Goal: Task Accomplishment & Management: Manage account settings

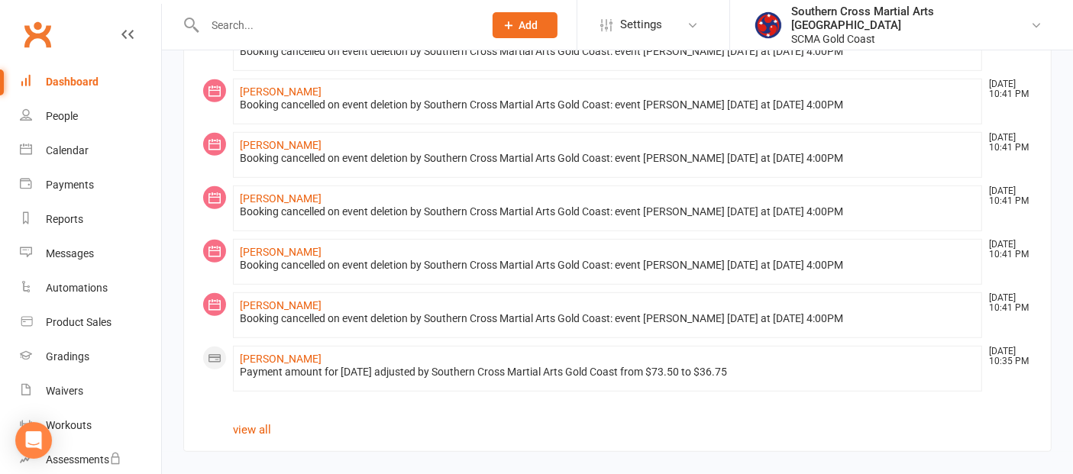
scroll to position [877, 0]
click at [55, 118] on div "People" at bounding box center [62, 116] width 32 height 12
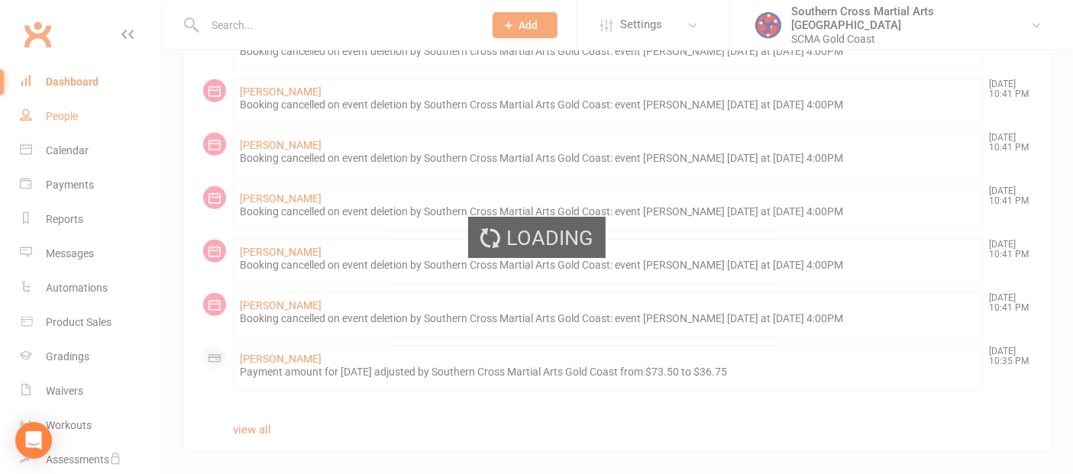
select select "100"
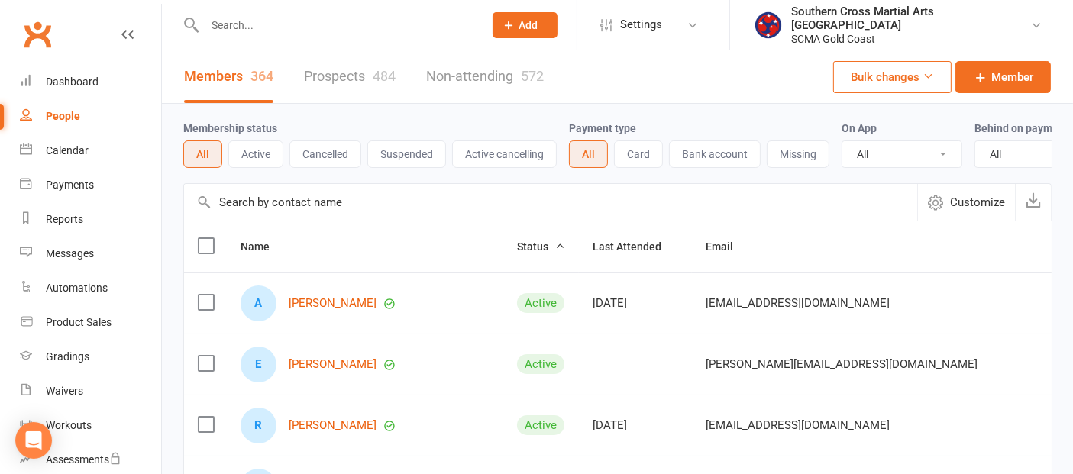
click at [325, 217] on input "text" at bounding box center [550, 202] width 733 height 37
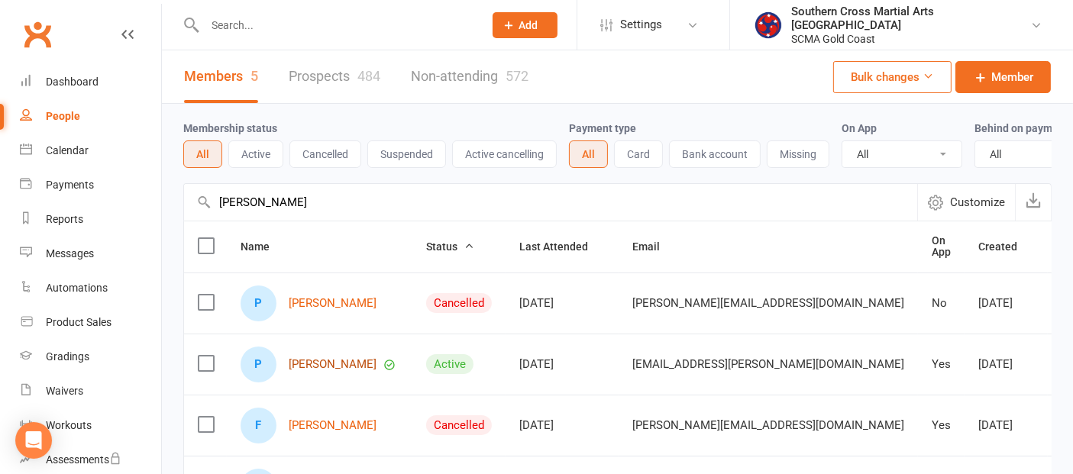
type input "[PERSON_NAME]"
click at [323, 371] on link "[PERSON_NAME]" at bounding box center [333, 364] width 88 height 13
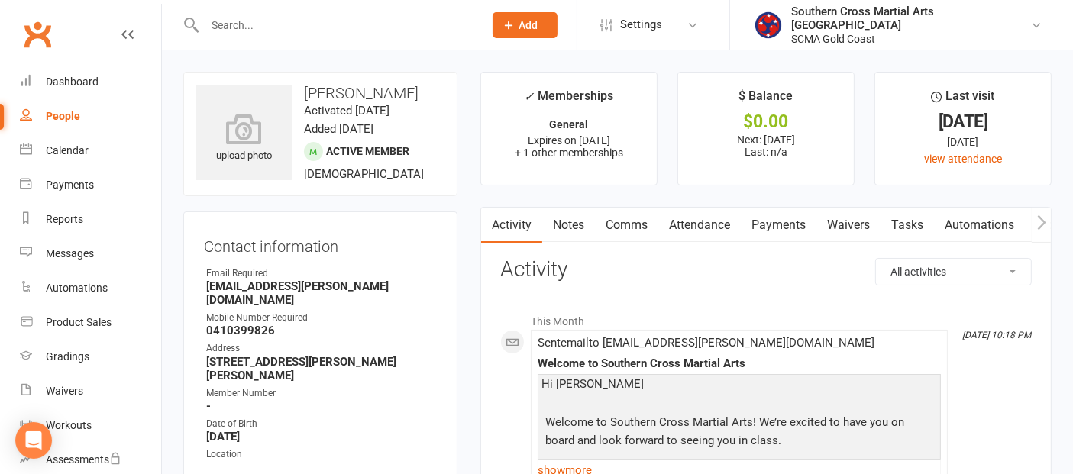
click at [771, 218] on link "Payments" at bounding box center [779, 225] width 76 height 35
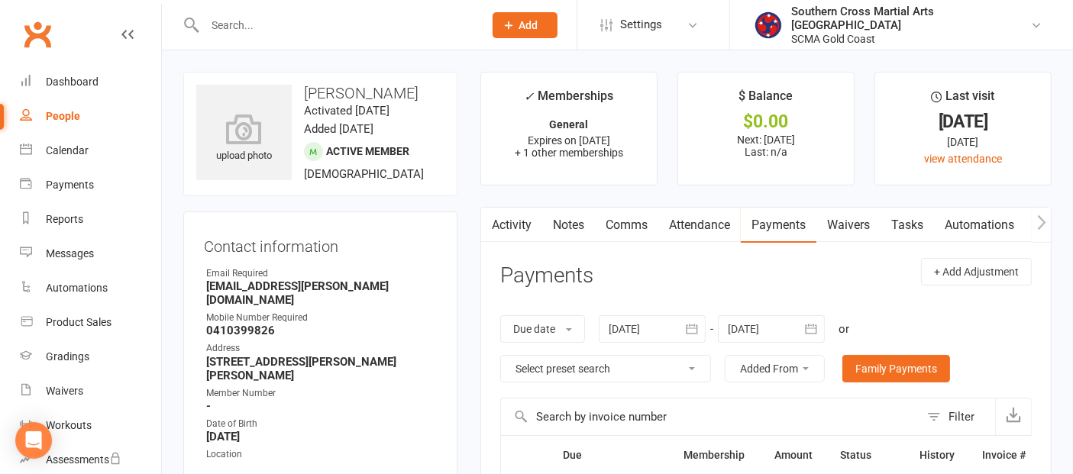
click at [697, 331] on icon "button" at bounding box center [691, 329] width 15 height 15
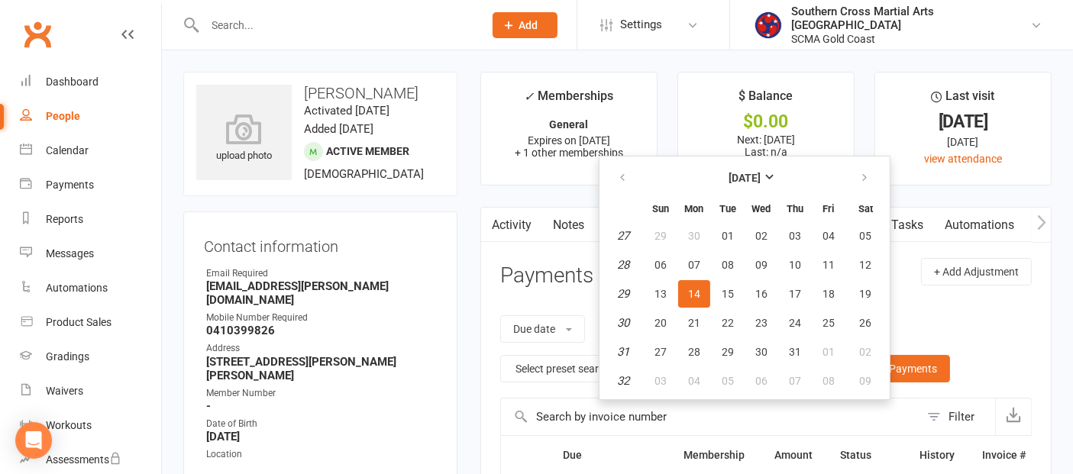
click at [703, 291] on button "14" at bounding box center [694, 293] width 32 height 27
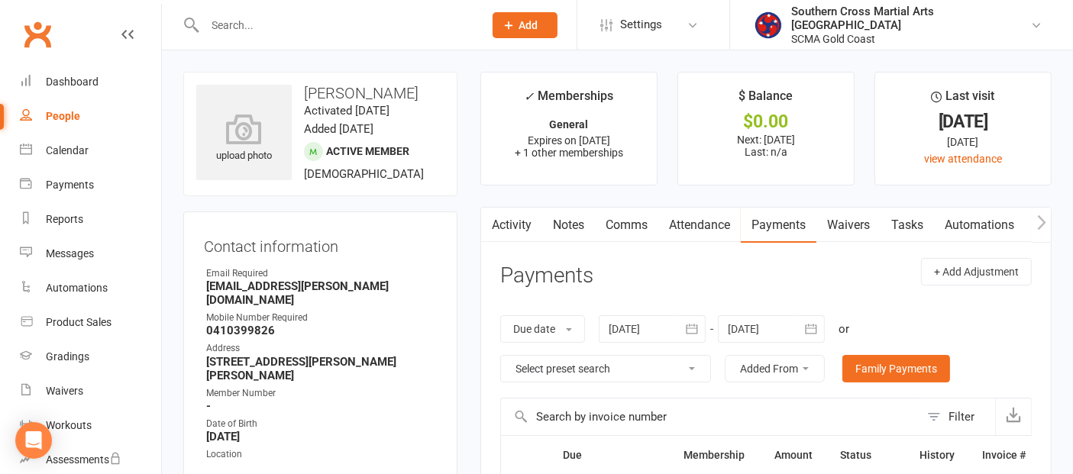
click at [808, 331] on icon "button" at bounding box center [810, 329] width 15 height 15
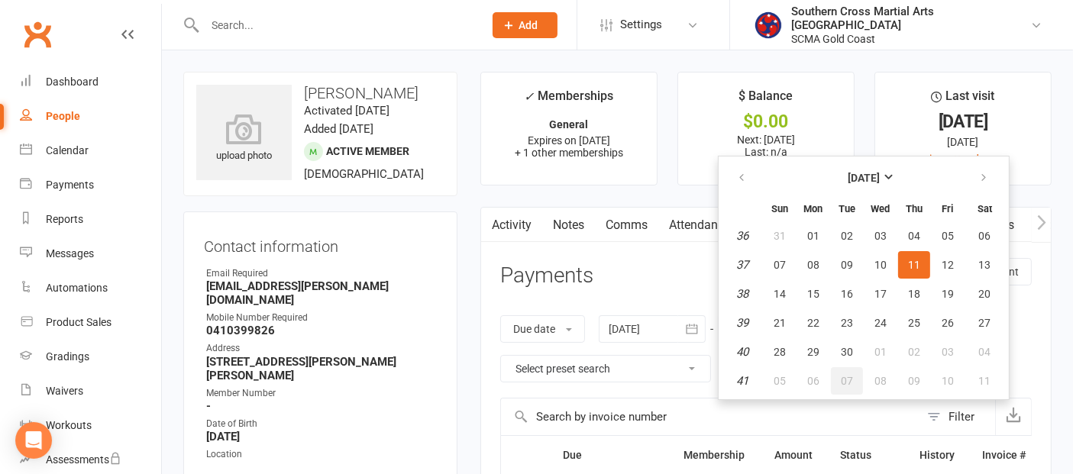
click at [853, 372] on button "07" at bounding box center [847, 380] width 32 height 27
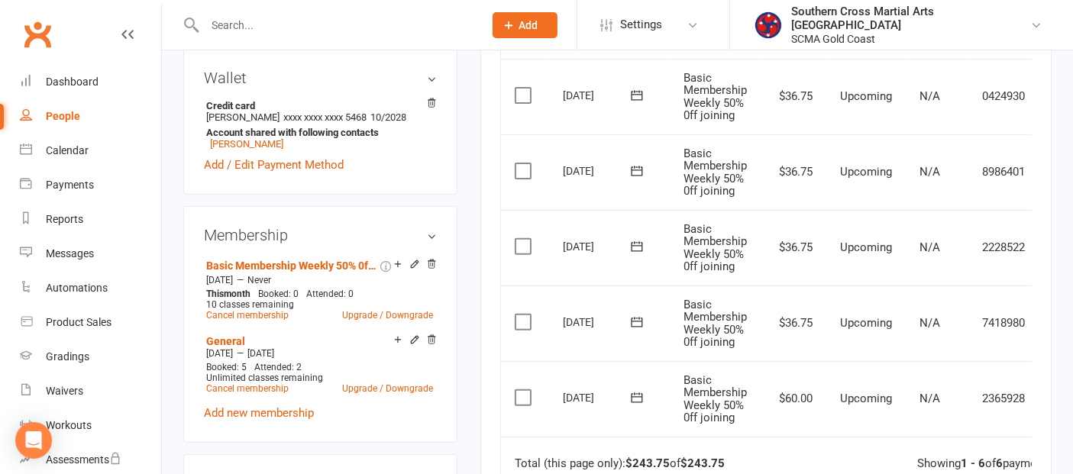
scroll to position [509, 0]
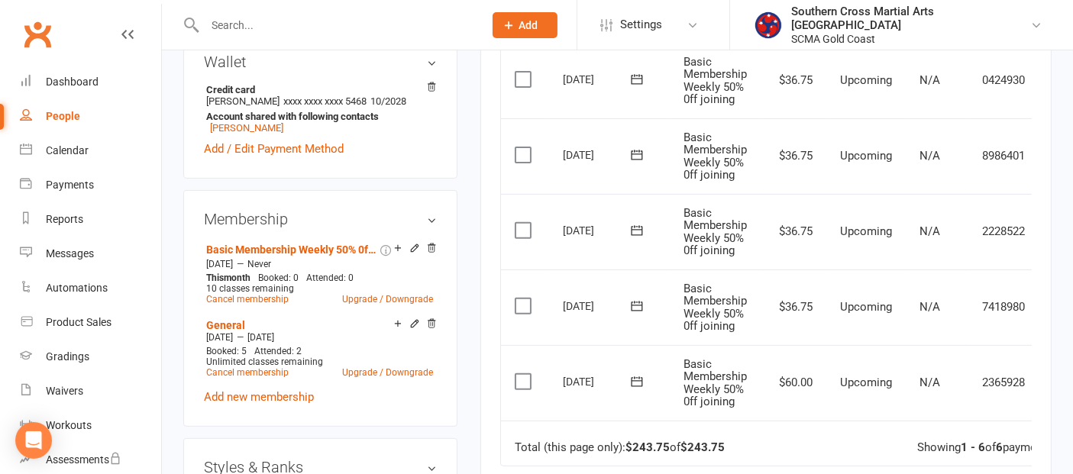
click at [522, 299] on label at bounding box center [525, 306] width 21 height 15
click at [522, 299] on input "checkbox" at bounding box center [520, 299] width 10 height 0
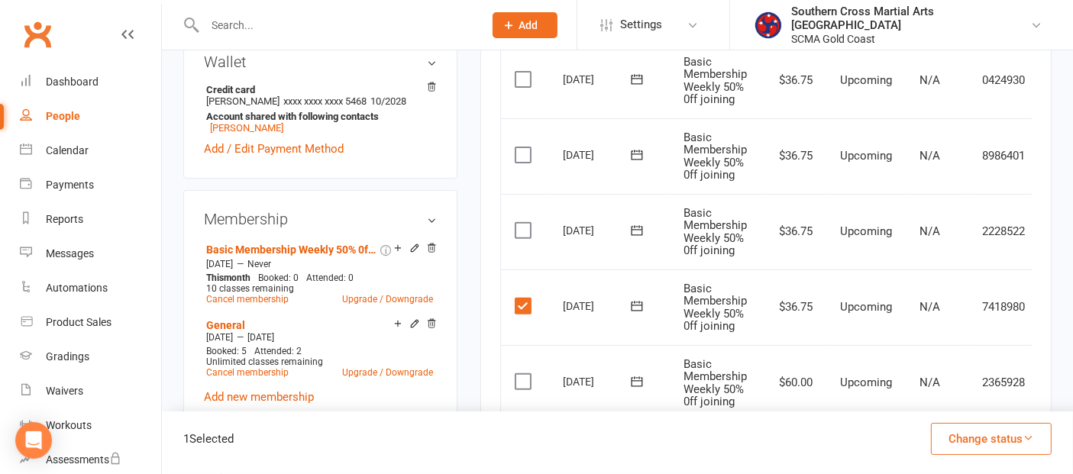
click at [521, 223] on label at bounding box center [525, 230] width 21 height 15
click at [521, 223] on input "checkbox" at bounding box center [520, 223] width 10 height 0
click at [522, 151] on label at bounding box center [525, 154] width 21 height 15
click at [522, 147] on input "checkbox" at bounding box center [520, 147] width 10 height 0
click at [519, 72] on label at bounding box center [525, 79] width 21 height 15
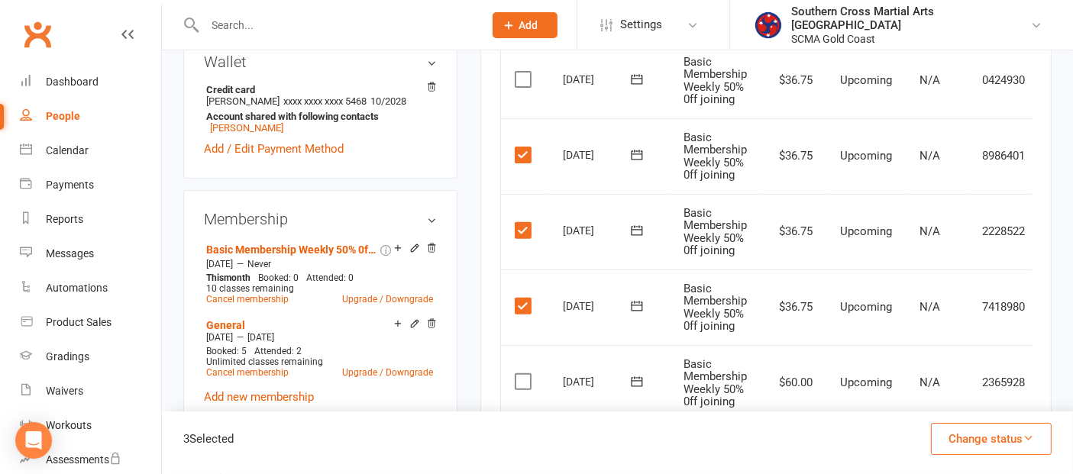
click at [519, 72] on input "checkbox" at bounding box center [520, 72] width 10 height 0
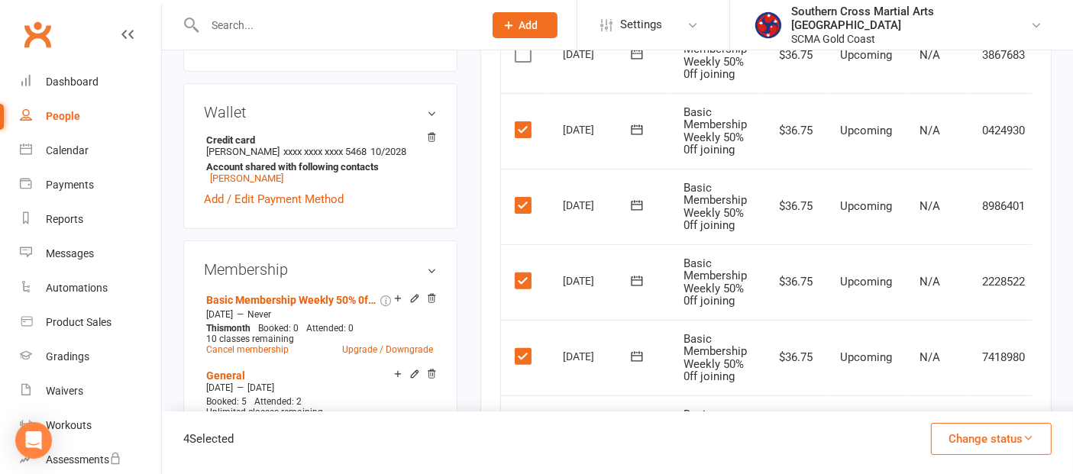
scroll to position [424, 0]
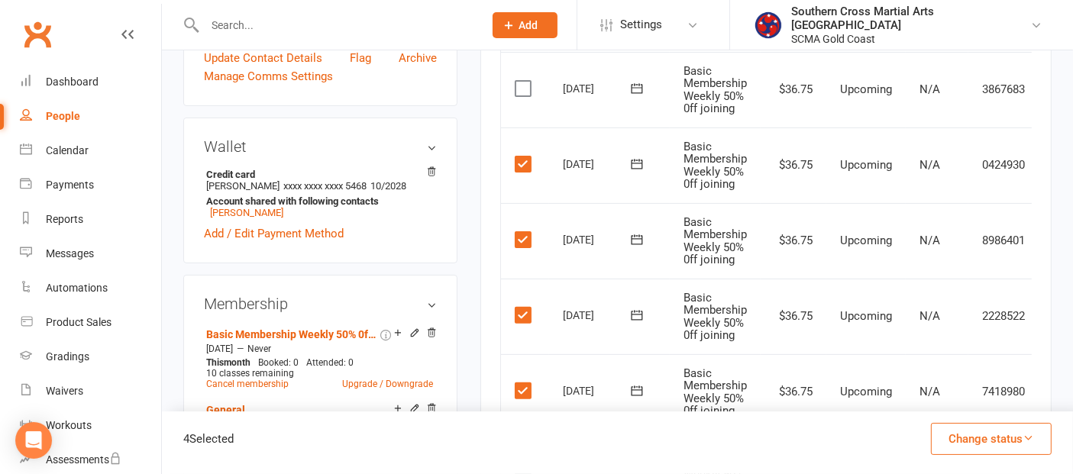
click at [519, 86] on label at bounding box center [525, 88] width 21 height 15
click at [519, 81] on input "checkbox" at bounding box center [520, 81] width 10 height 0
click at [987, 438] on button "Change status" at bounding box center [991, 439] width 121 height 32
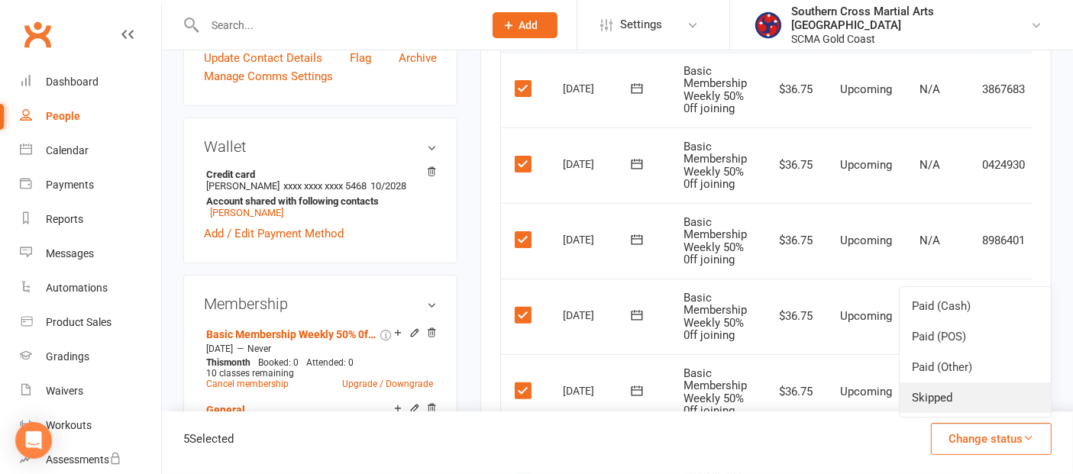
click at [962, 395] on link "Skipped" at bounding box center [975, 398] width 151 height 31
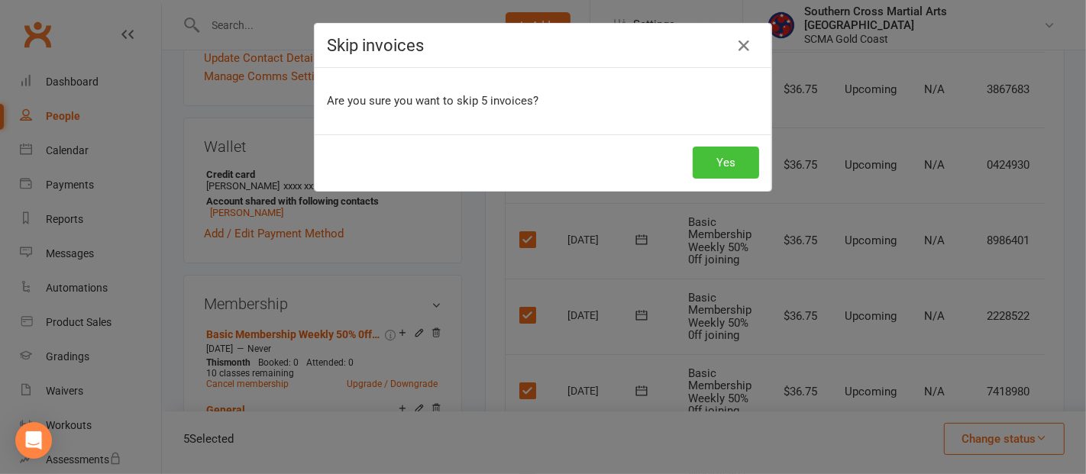
click at [704, 164] on button "Yes" at bounding box center [726, 163] width 66 height 32
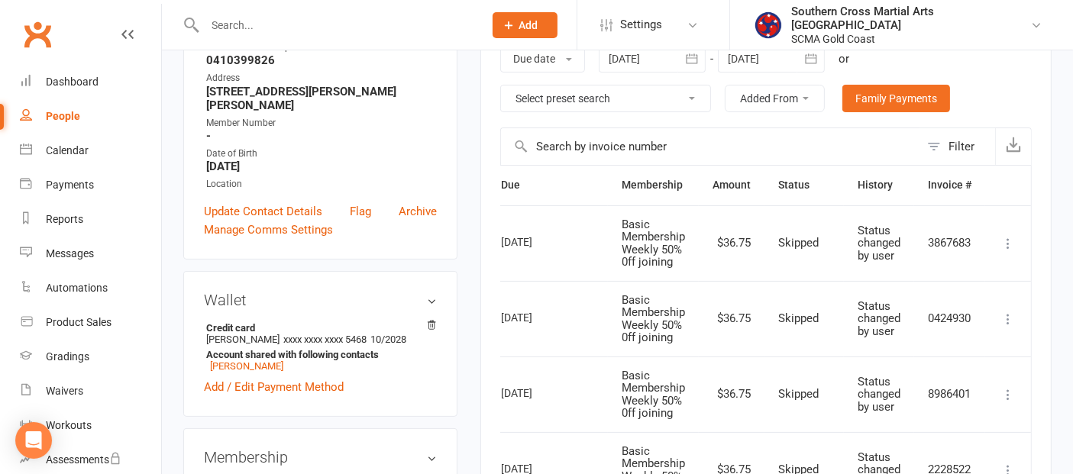
scroll to position [254, 0]
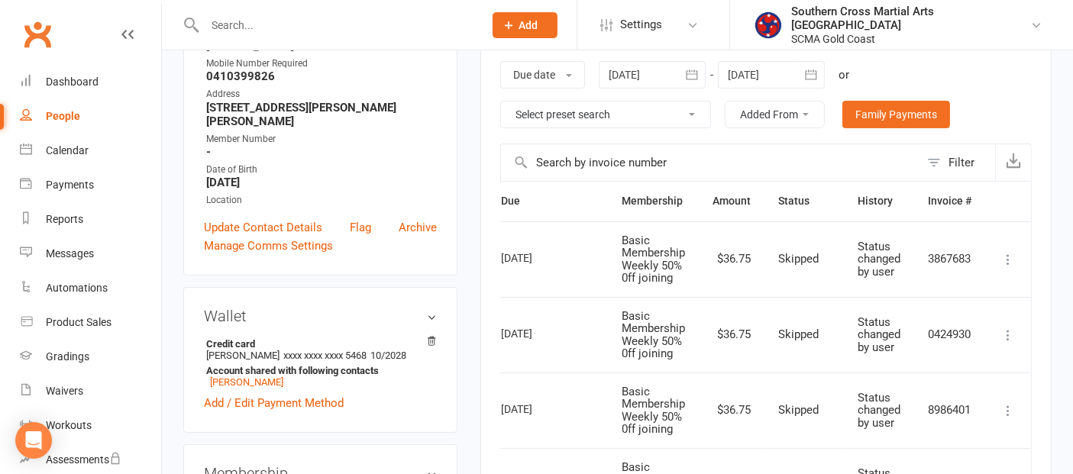
click at [803, 73] on button "button" at bounding box center [810, 74] width 27 height 27
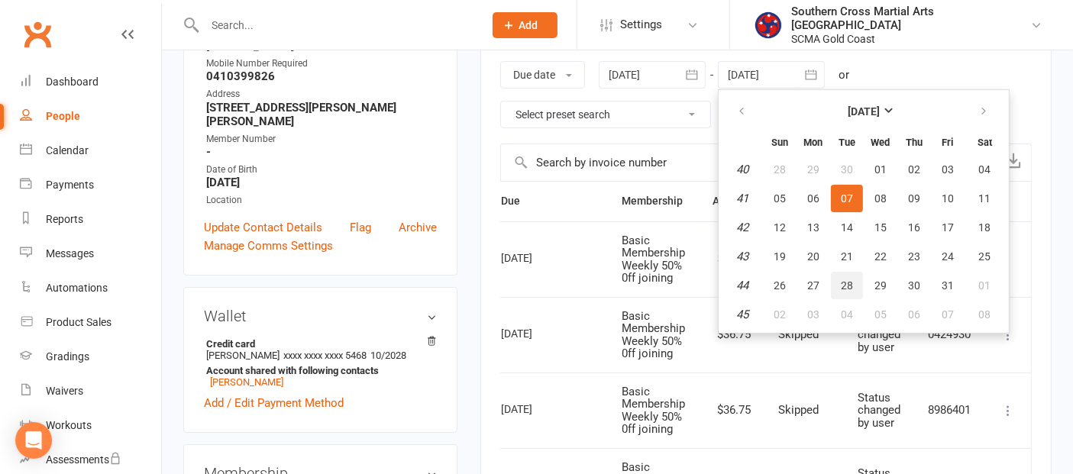
click at [850, 285] on span "28" at bounding box center [847, 286] width 12 height 12
type input "[DATE]"
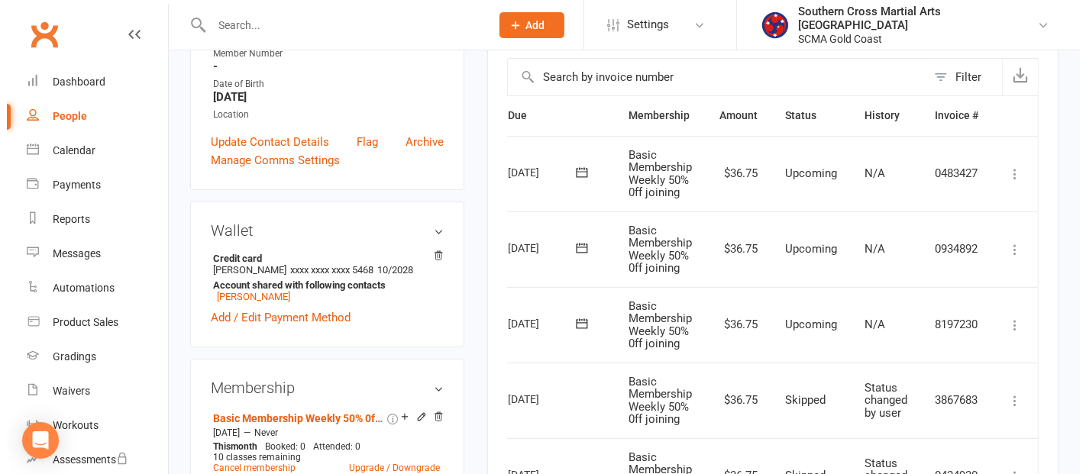
scroll to position [509, 0]
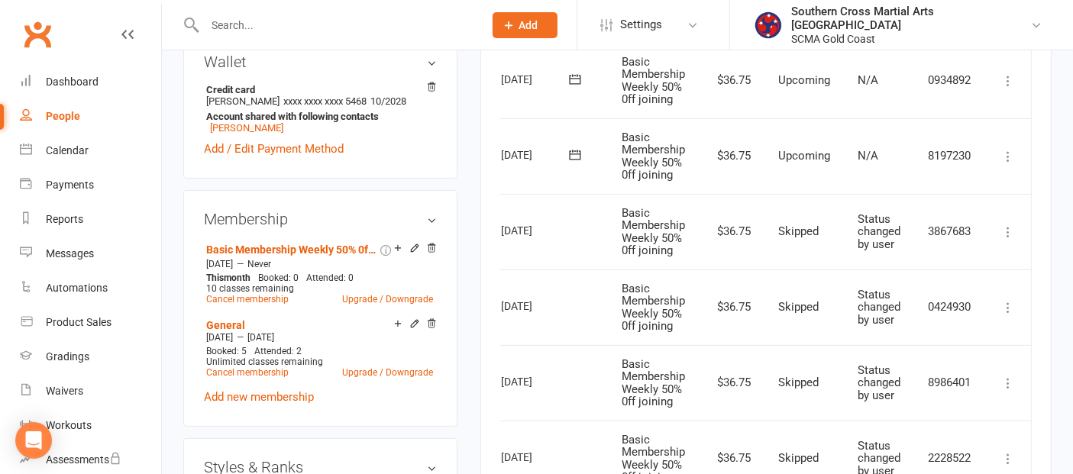
click at [1004, 149] on icon at bounding box center [1007, 156] width 15 height 15
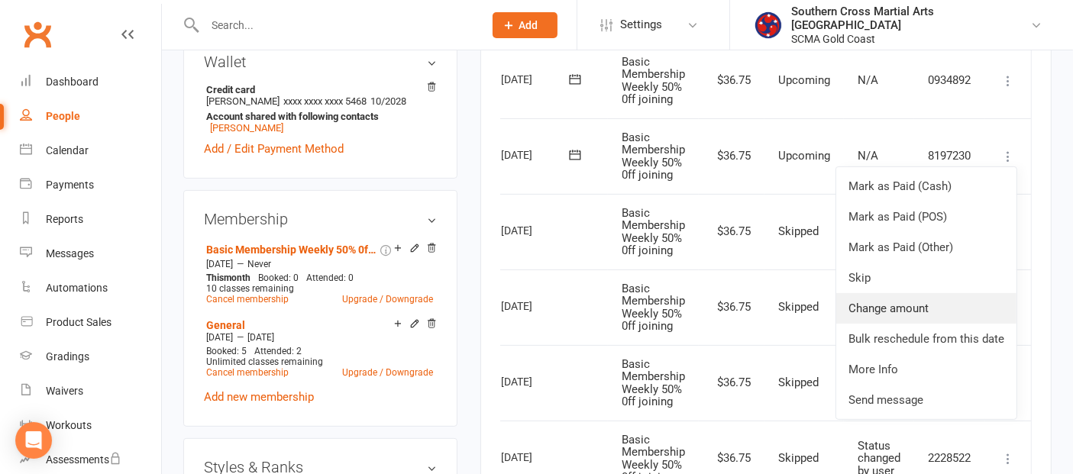
click at [926, 294] on link "Change amount" at bounding box center [926, 308] width 180 height 31
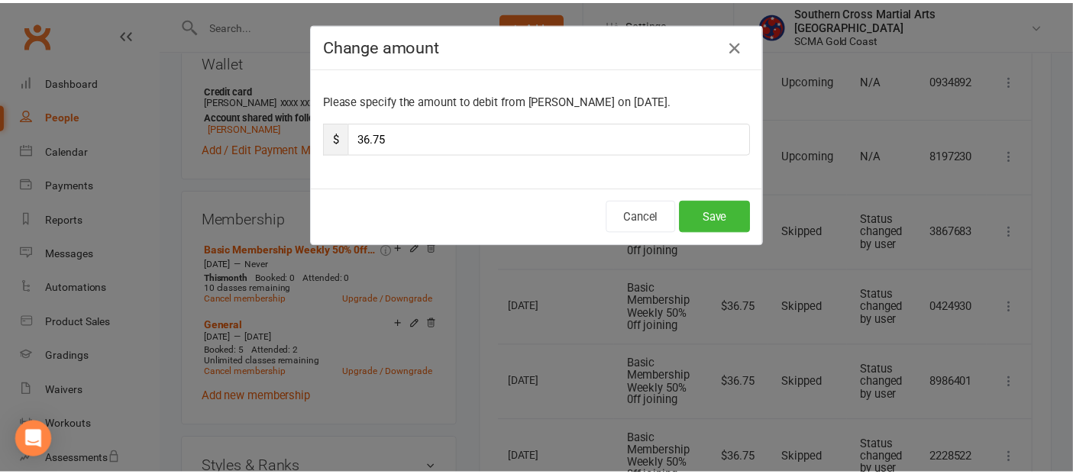
scroll to position [0, 54]
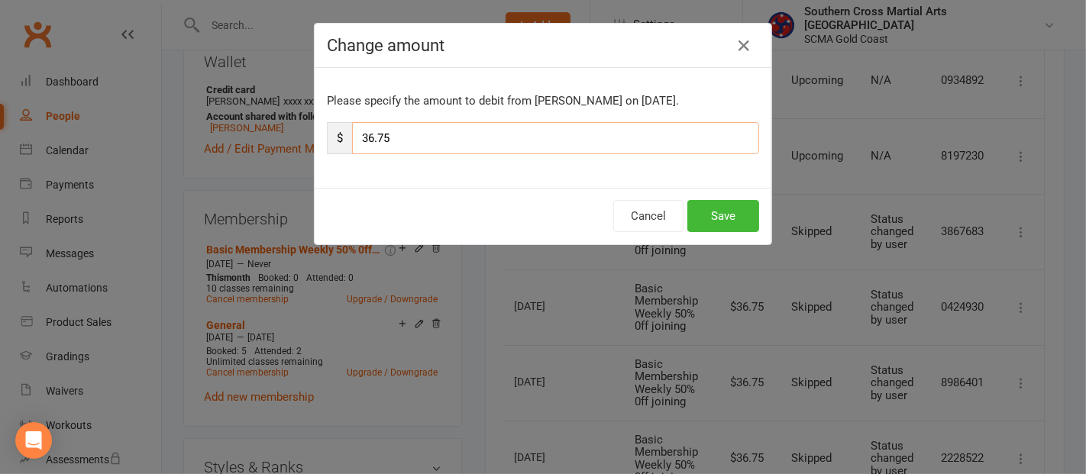
drag, startPoint x: 434, startPoint y: 141, endPoint x: 345, endPoint y: 146, distance: 88.7
click at [352, 146] on input "36.75" at bounding box center [555, 138] width 407 height 32
type input "16.25"
click at [687, 219] on button "Save" at bounding box center [723, 216] width 72 height 32
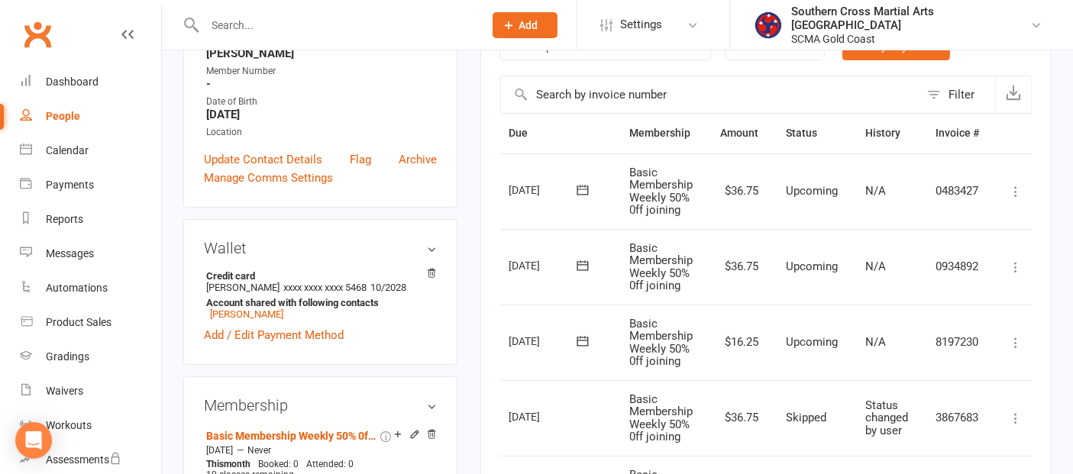
scroll to position [339, 0]
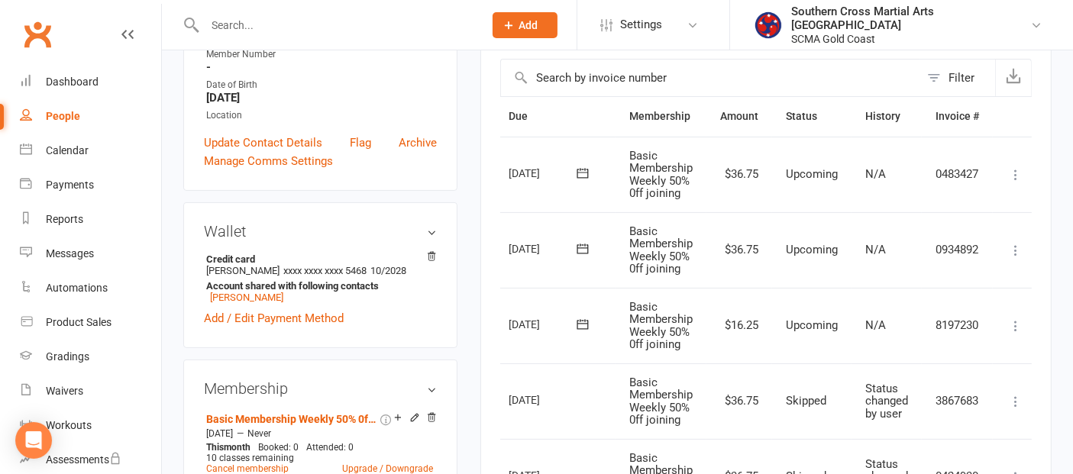
click at [46, 111] on div "People" at bounding box center [63, 116] width 34 height 12
select select "100"
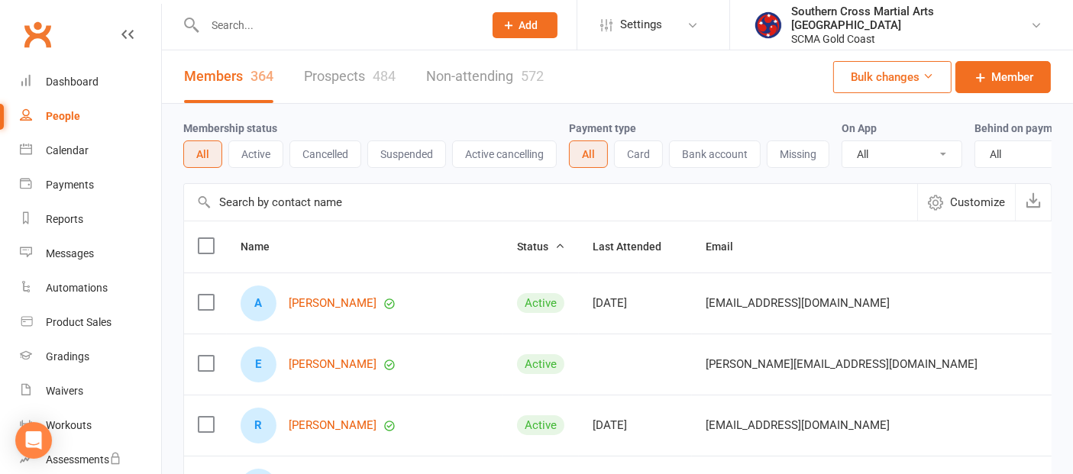
click at [301, 211] on input "text" at bounding box center [550, 202] width 733 height 37
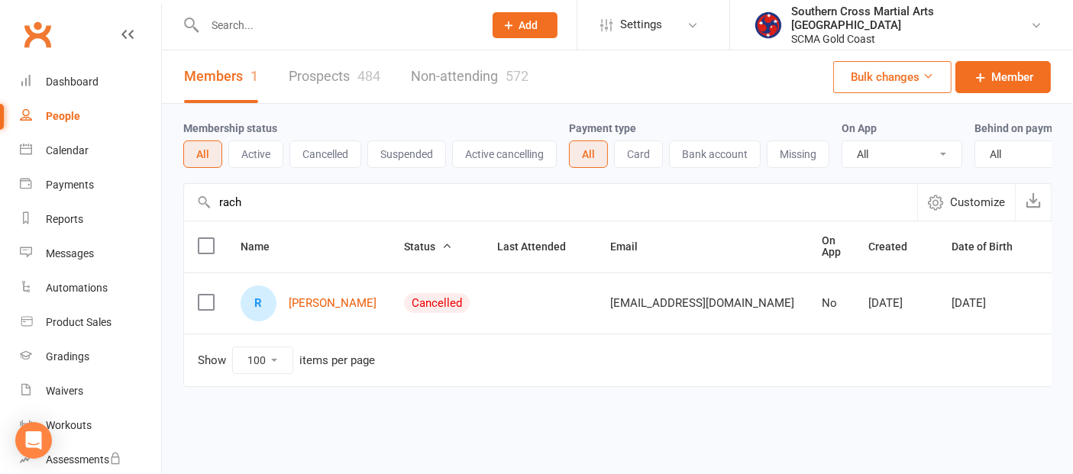
drag, startPoint x: 273, startPoint y: 220, endPoint x: 215, endPoint y: 215, distance: 57.5
click at [215, 215] on input "rach" at bounding box center [550, 202] width 733 height 37
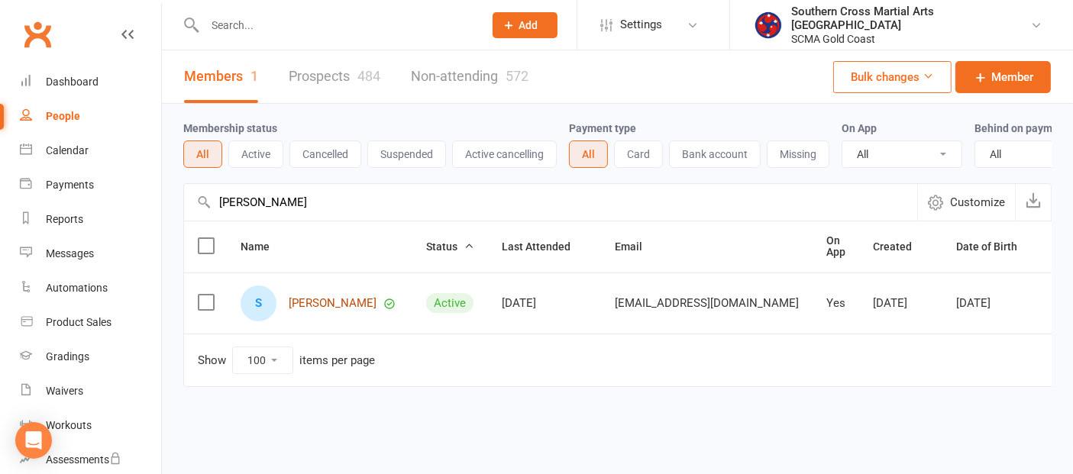
type input "[PERSON_NAME]"
click at [356, 310] on link "[PERSON_NAME]" at bounding box center [333, 303] width 88 height 13
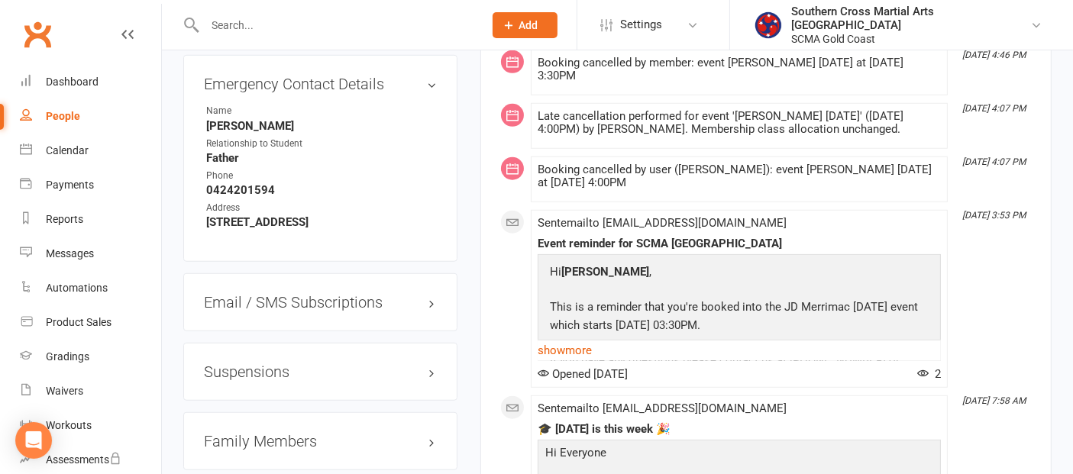
scroll to position [1272, 0]
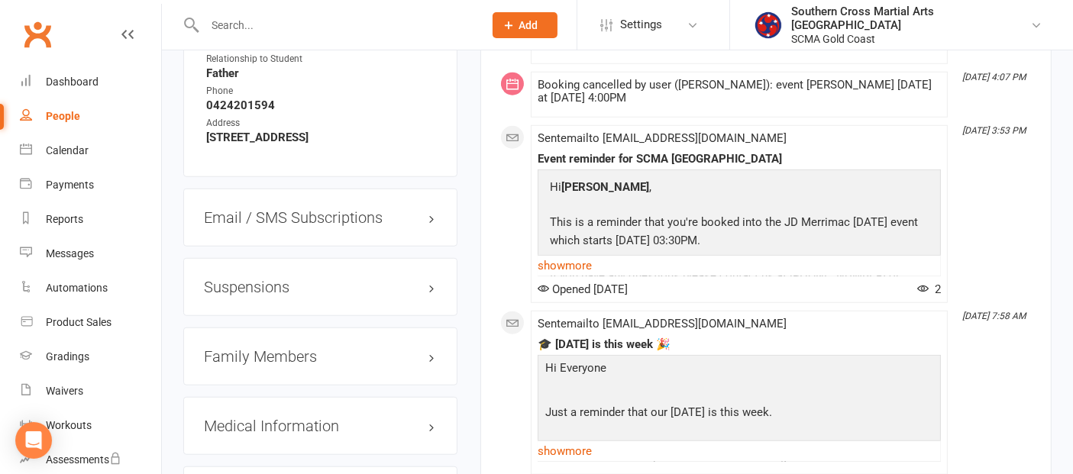
click at [299, 365] on h3 "Family Members" at bounding box center [320, 356] width 233 height 17
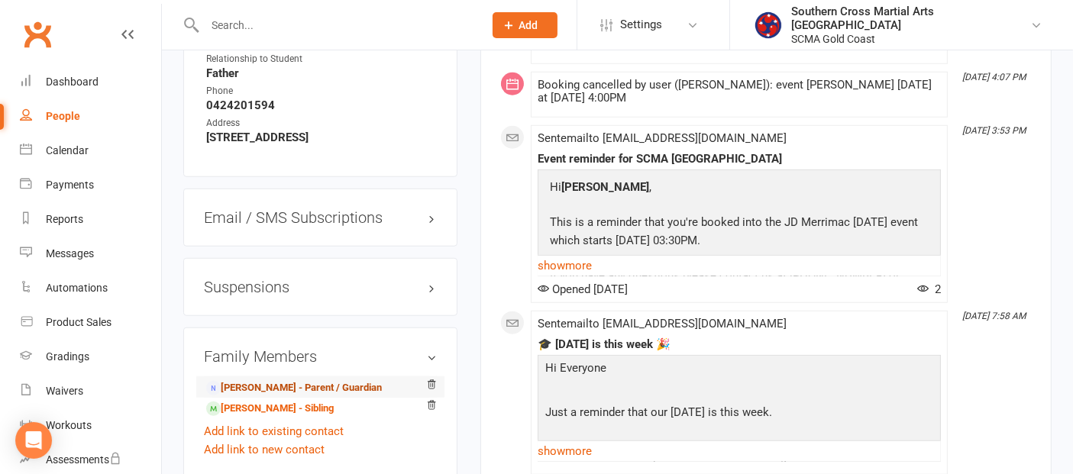
click at [317, 396] on link "[PERSON_NAME] - Parent / Guardian" at bounding box center [294, 388] width 176 height 16
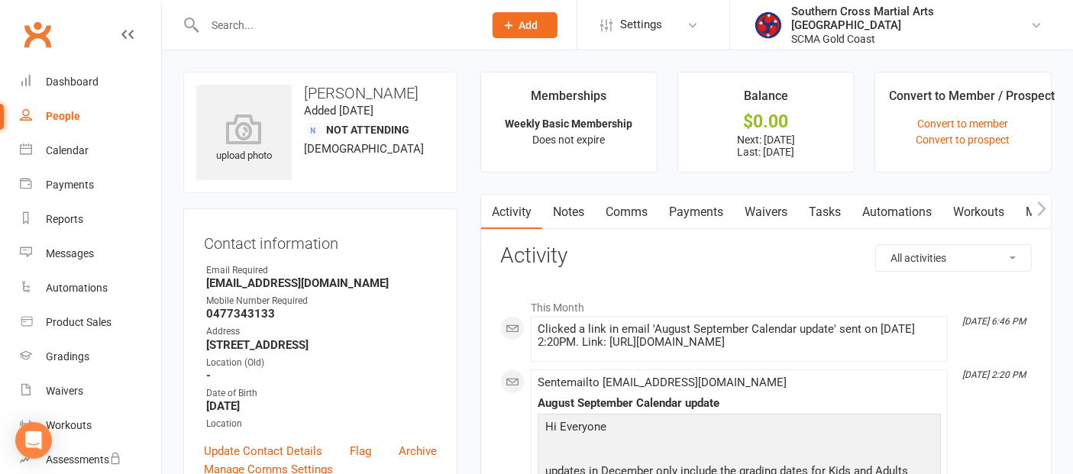
click at [716, 205] on link "Payments" at bounding box center [696, 212] width 76 height 35
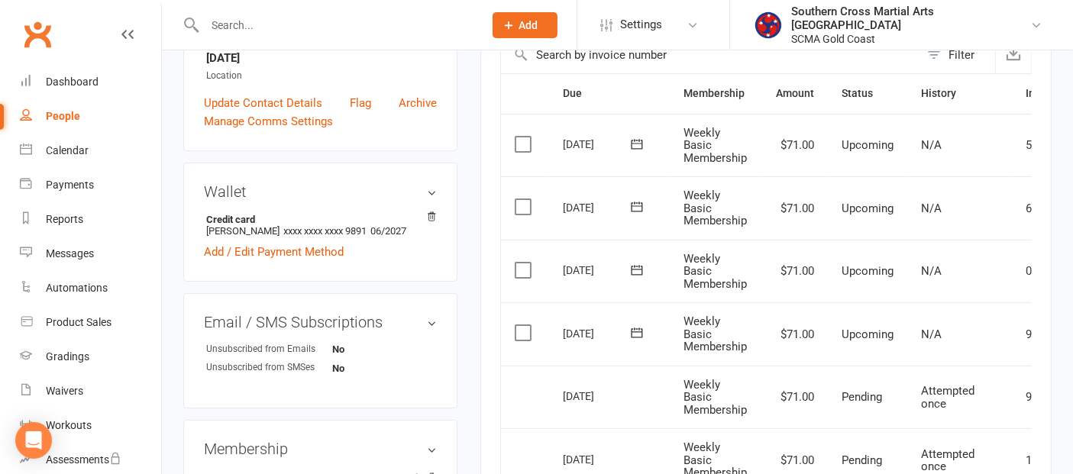
scroll to position [424, 0]
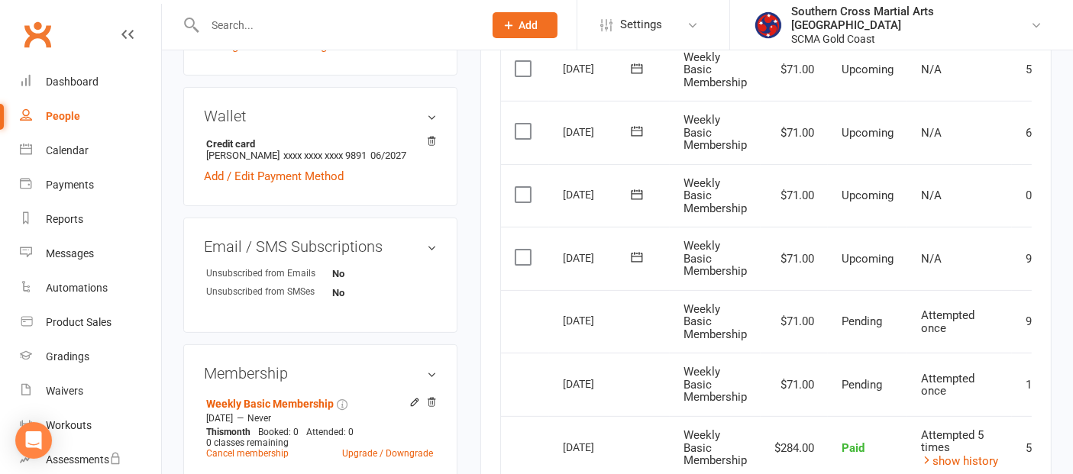
click at [517, 253] on label at bounding box center [525, 257] width 21 height 15
click at [517, 250] on input "checkbox" at bounding box center [520, 250] width 10 height 0
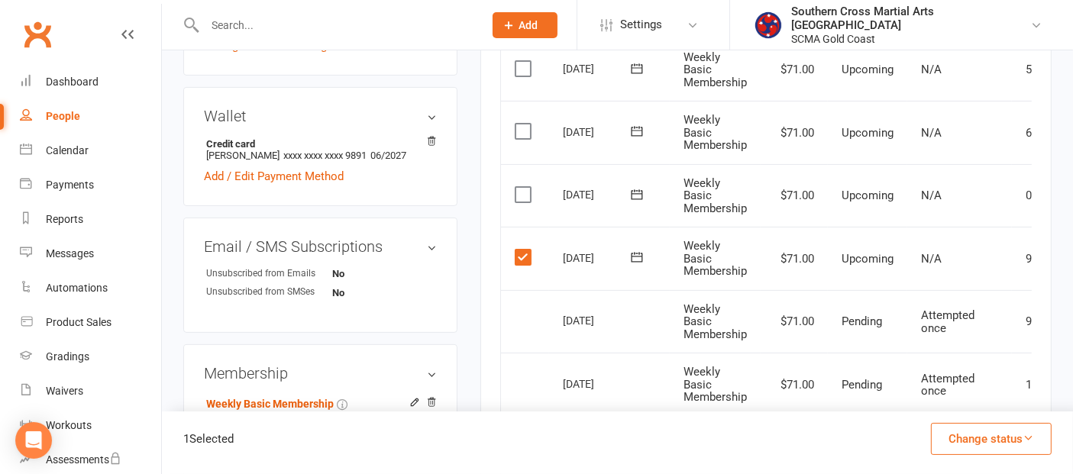
click at [525, 195] on label at bounding box center [525, 194] width 21 height 15
click at [525, 187] on input "checkbox" at bounding box center [520, 187] width 10 height 0
click at [519, 125] on label at bounding box center [525, 131] width 21 height 15
click at [519, 124] on input "checkbox" at bounding box center [520, 124] width 10 height 0
click at [525, 69] on label at bounding box center [525, 68] width 21 height 15
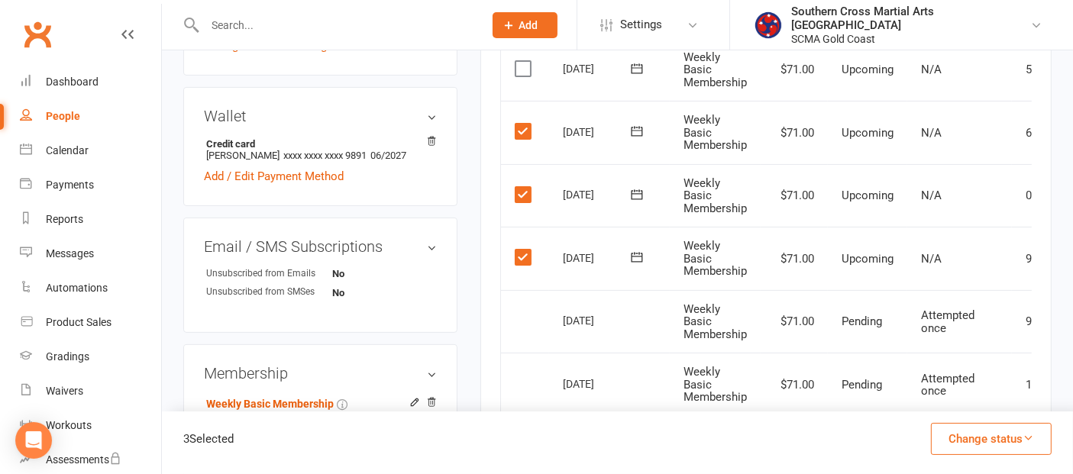
click at [525, 61] on input "checkbox" at bounding box center [520, 61] width 10 height 0
click at [1007, 444] on button "Change status" at bounding box center [991, 439] width 121 height 32
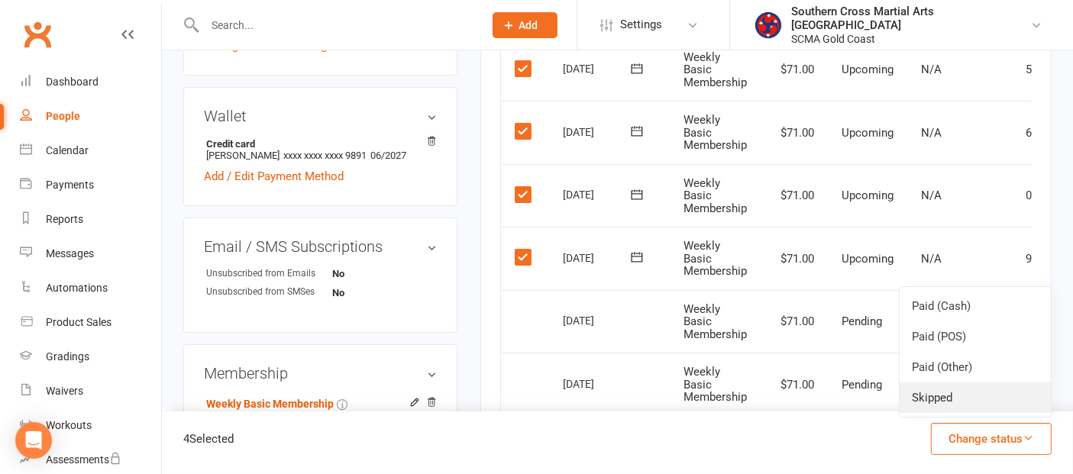
click at [971, 393] on link "Skipped" at bounding box center [975, 398] width 151 height 31
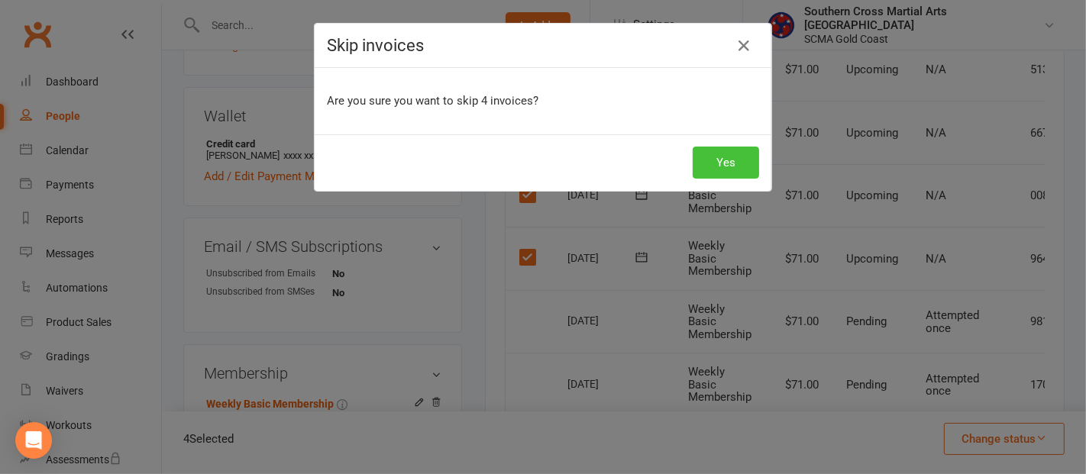
click at [722, 162] on button "Yes" at bounding box center [726, 163] width 66 height 32
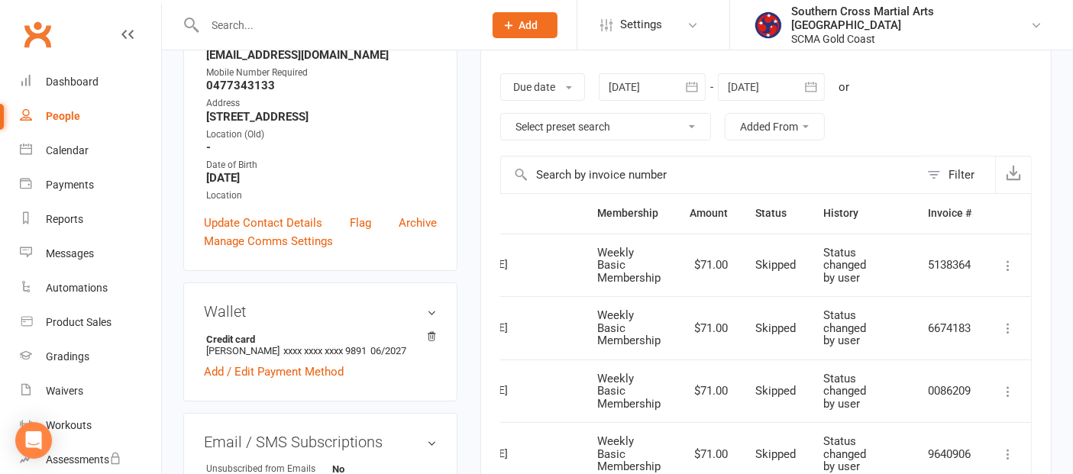
scroll to position [78, 0]
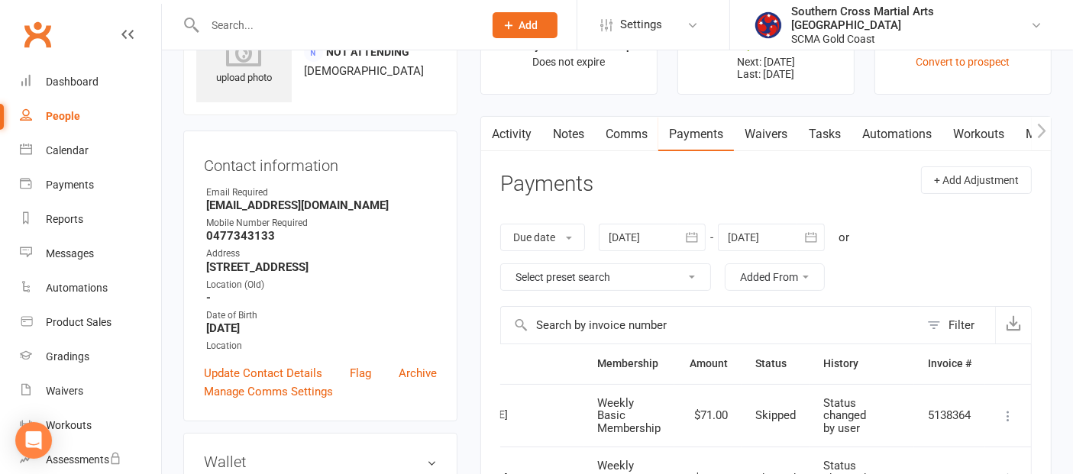
click at [822, 241] on button "button" at bounding box center [810, 237] width 27 height 27
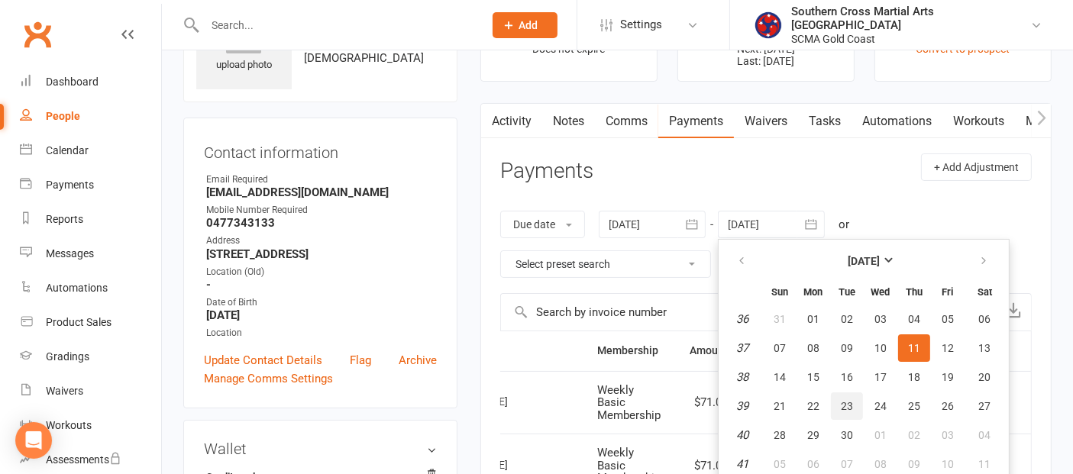
click at [857, 400] on button "23" at bounding box center [847, 406] width 32 height 27
type input "[DATE]"
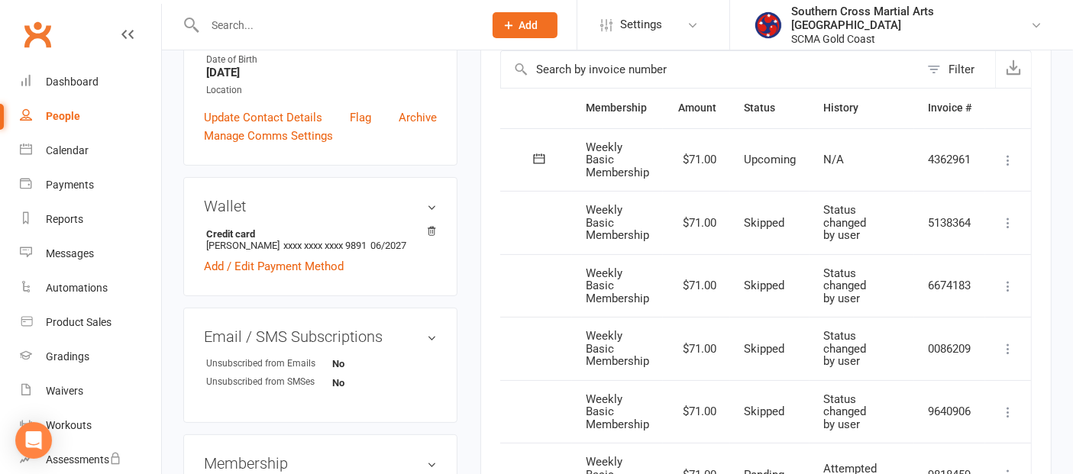
scroll to position [333, 0]
click at [1015, 158] on icon at bounding box center [1007, 160] width 15 height 15
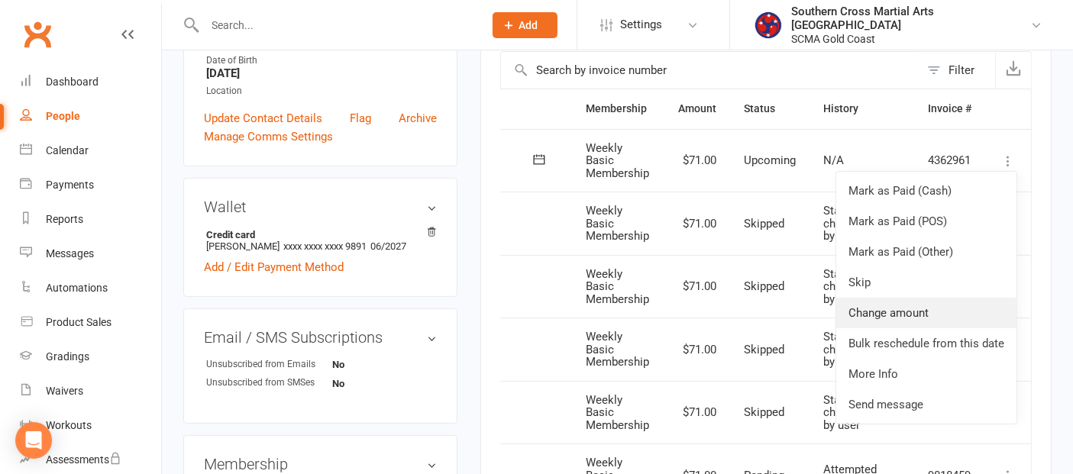
click at [881, 302] on link "Change amount" at bounding box center [926, 313] width 180 height 31
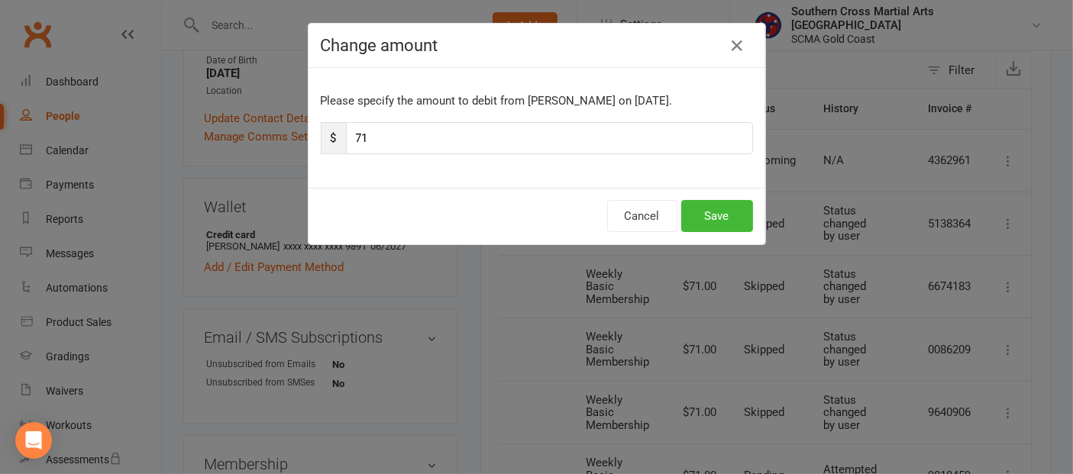
scroll to position [0, 93]
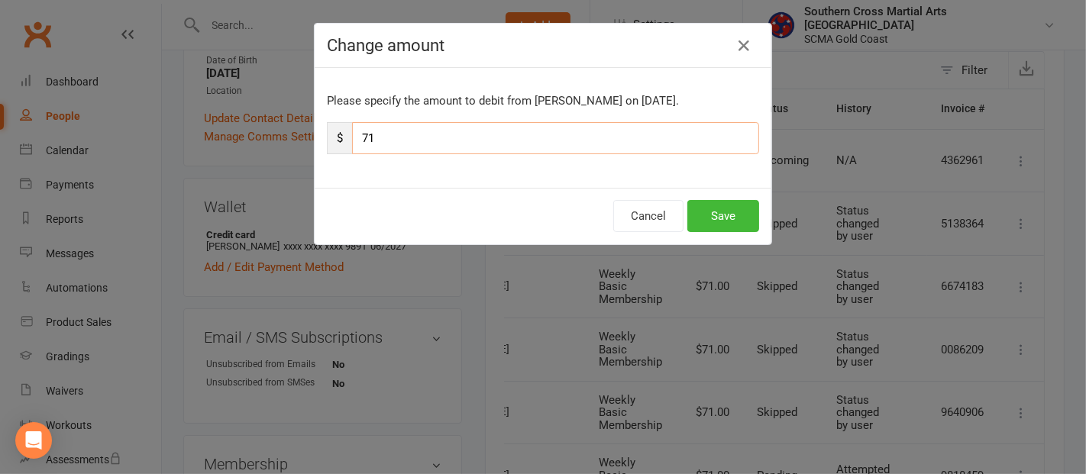
drag, startPoint x: 418, startPoint y: 139, endPoint x: 339, endPoint y: 135, distance: 78.8
click at [339, 135] on div "$ 71" at bounding box center [543, 138] width 432 height 32
type input "46.00"
click at [705, 215] on button "Save" at bounding box center [723, 216] width 72 height 32
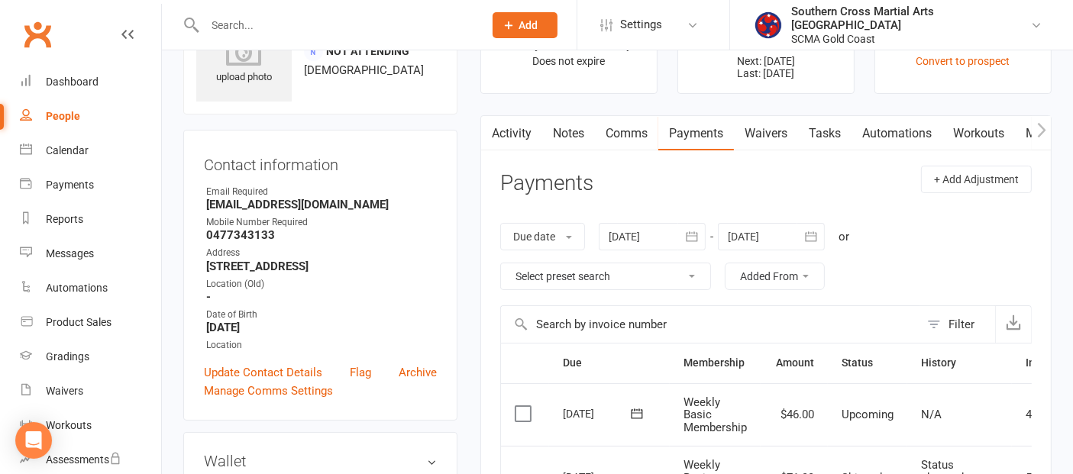
scroll to position [78, 0]
click at [69, 86] on div "Dashboard" at bounding box center [72, 82] width 53 height 12
